Goal: Task Accomplishment & Management: Manage account settings

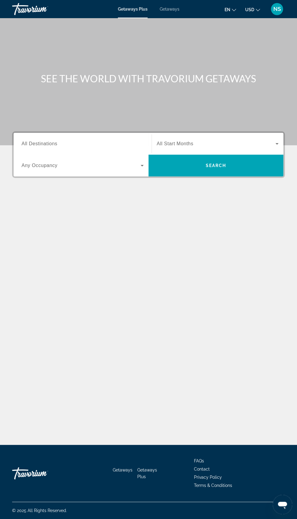
click at [271, 15] on button "NS" at bounding box center [277, 9] width 16 height 13
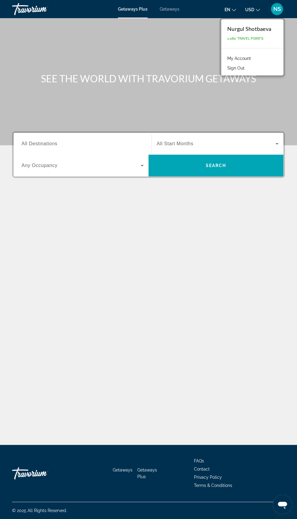
click at [248, 58] on link "My Account" at bounding box center [239, 58] width 30 height 8
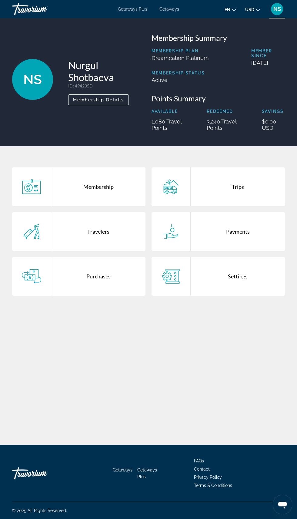
click at [252, 179] on div "Trips" at bounding box center [237, 186] width 94 height 39
